Goal: Navigation & Orientation: Go to known website

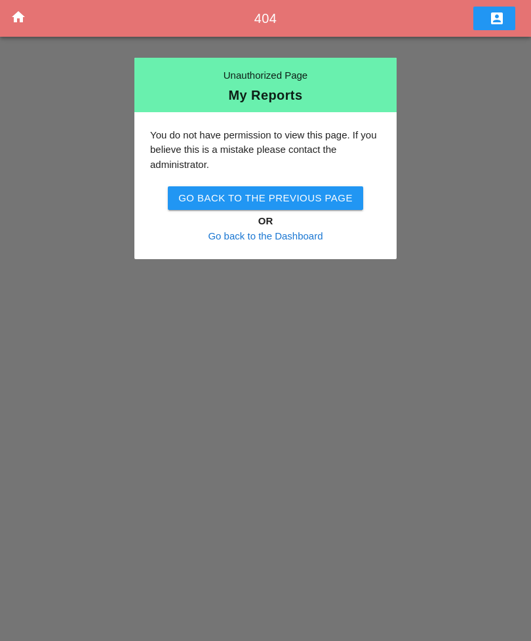
click at [270, 220] on h4 "OR" at bounding box center [265, 221] width 231 height 15
click at [18, 20] on icon "home" at bounding box center [18, 17] width 16 height 16
click at [191, 196] on div "Go back to the Previous Page" at bounding box center [265, 198] width 175 height 15
click at [255, 207] on button "Go back to the Previous Page" at bounding box center [266, 198] width 196 height 24
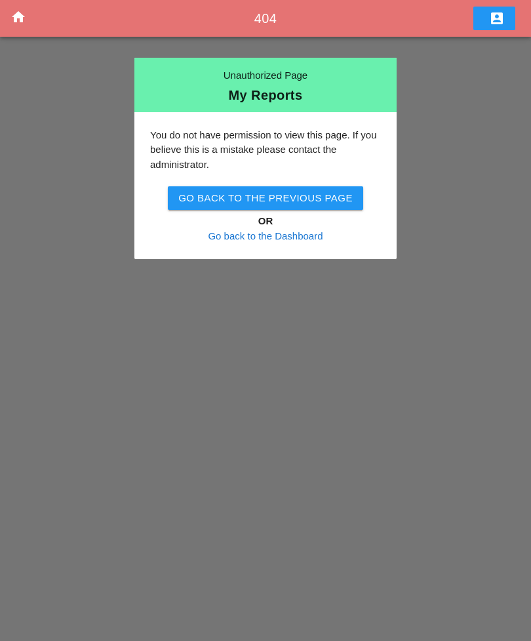
click at [263, 220] on h4 "OR" at bounding box center [265, 221] width 231 height 15
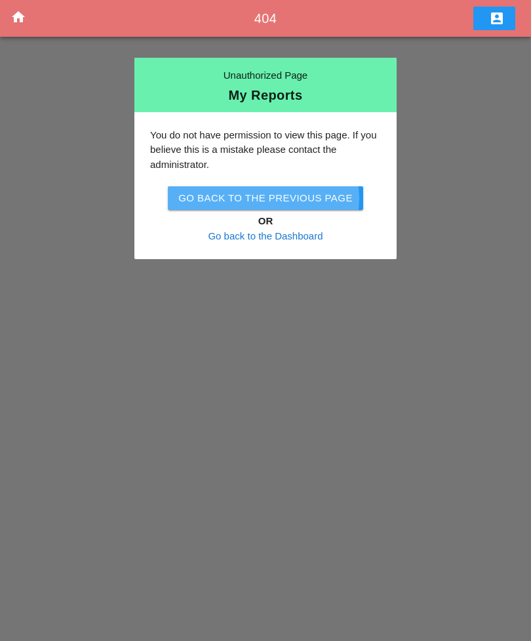
click at [233, 197] on div "Go back to the Previous Page" at bounding box center [265, 198] width 175 height 15
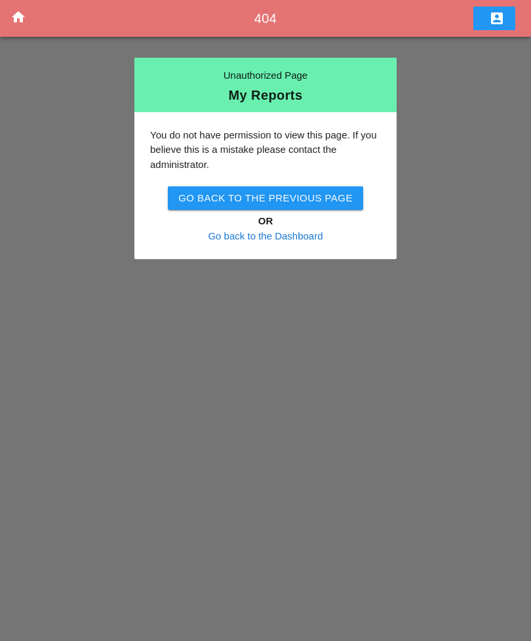
click at [249, 91] on div "My Reports" at bounding box center [265, 95] width 241 height 13
click at [21, 14] on icon "home" at bounding box center [18, 17] width 16 height 16
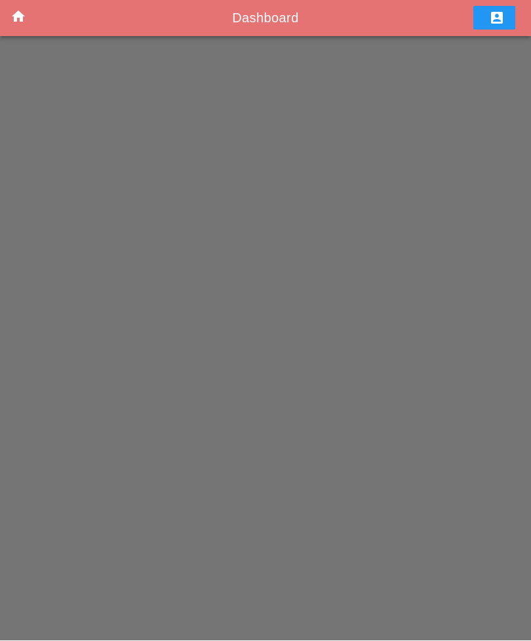
scroll to position [42, 0]
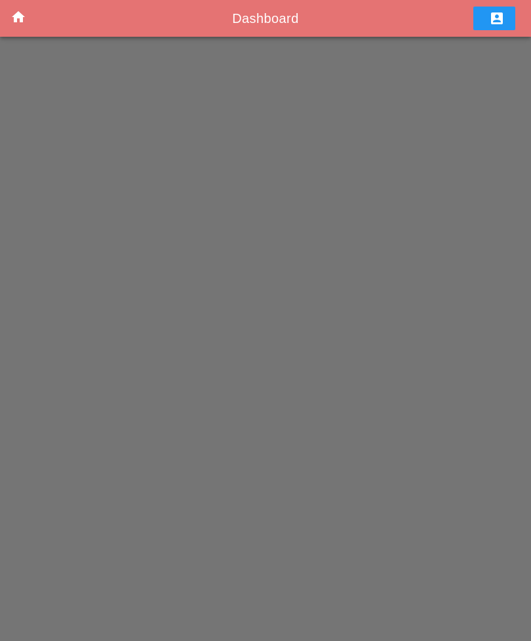
click at [493, 18] on icon "account_box" at bounding box center [497, 18] width 16 height 16
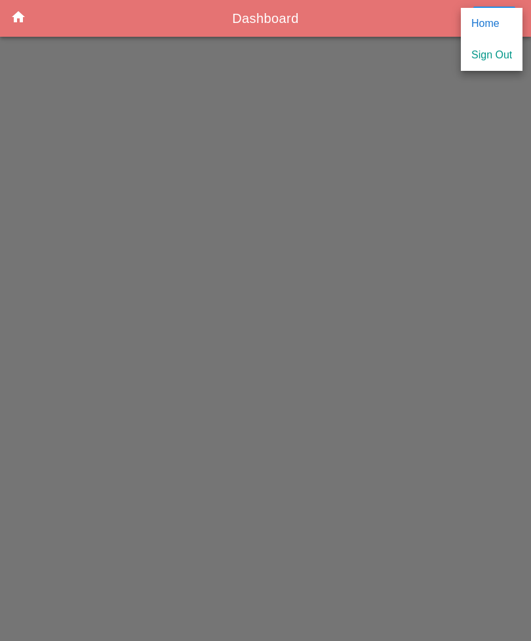
click at [480, 25] on div "Home" at bounding box center [492, 24] width 41 height 16
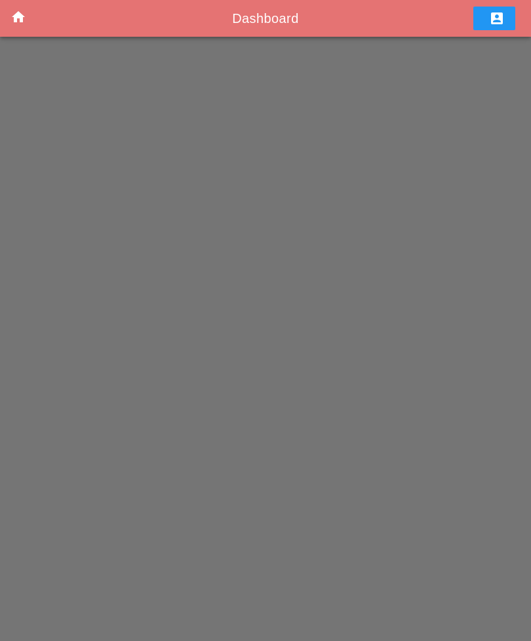
click at [18, 22] on icon "home" at bounding box center [18, 17] width 16 height 16
click at [18, 20] on icon "home" at bounding box center [18, 17] width 16 height 16
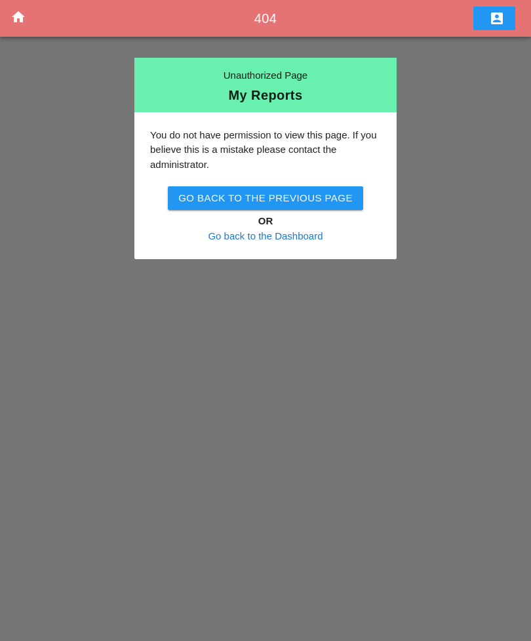
click at [15, 20] on icon "home" at bounding box center [18, 17] width 16 height 16
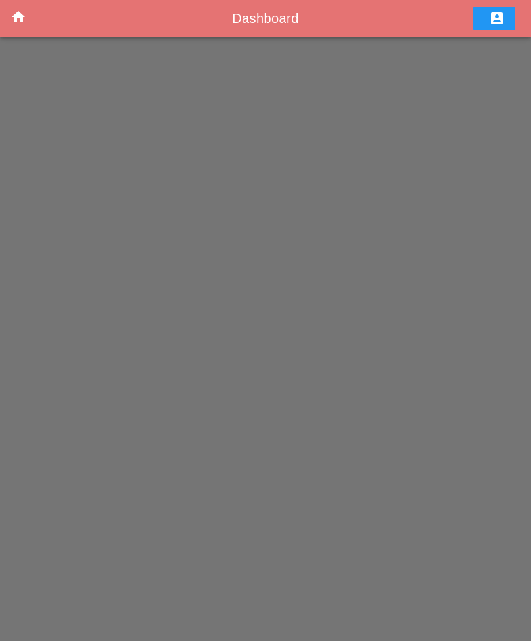
click at [14, 19] on icon "home" at bounding box center [18, 17] width 16 height 16
